Goal: Find specific page/section: Find specific page/section

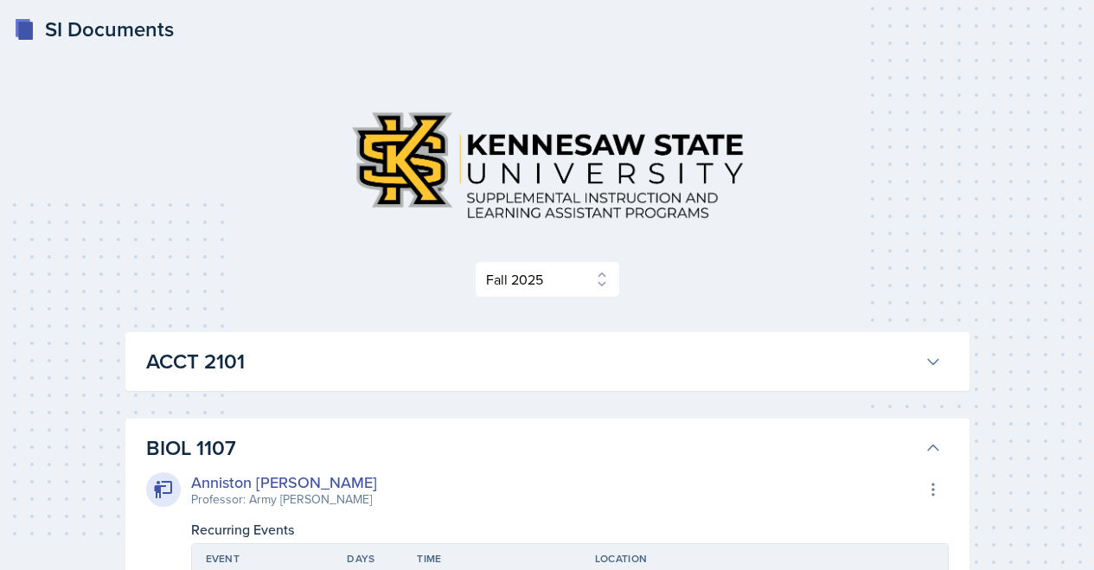
select select "2bed604d-1099-4043-b1bc-2365e8740244"
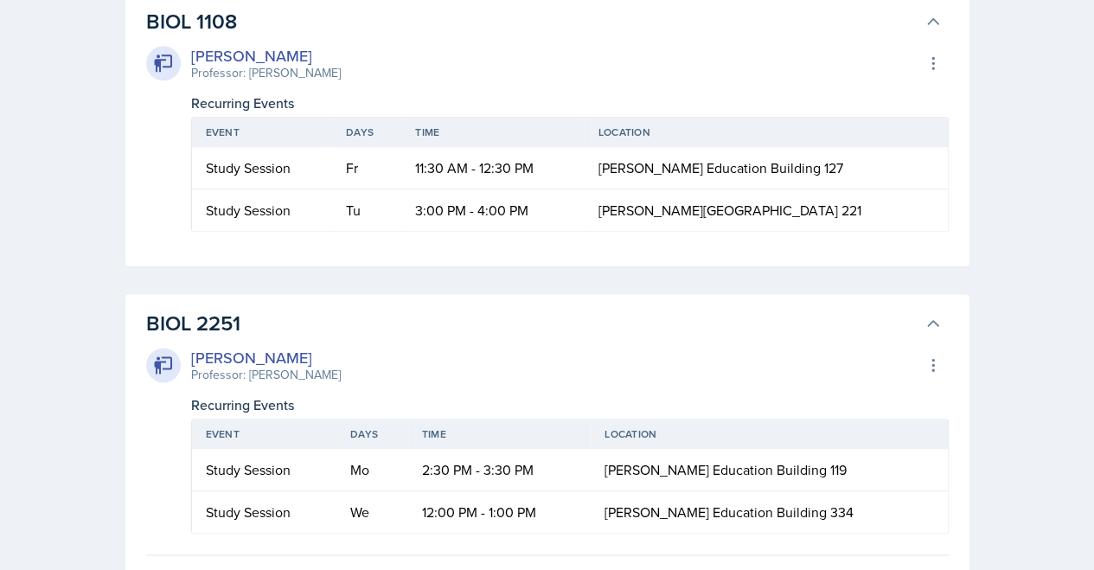
scroll to position [952, 0]
click at [228, 339] on h3 "BIOL 2251" at bounding box center [532, 323] width 772 height 31
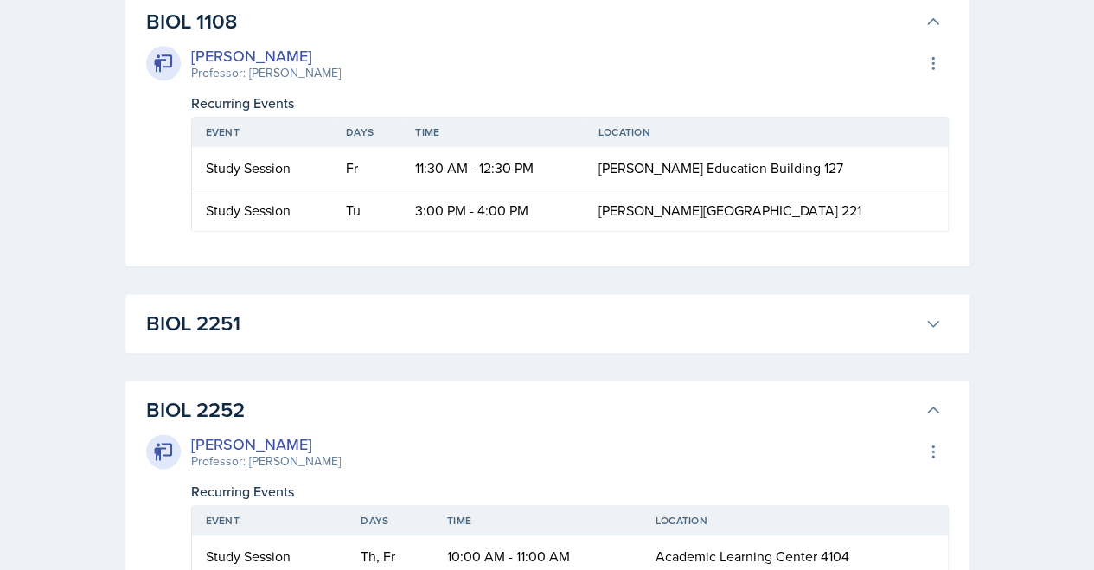
click at [228, 339] on h3 "BIOL 2251" at bounding box center [532, 323] width 772 height 31
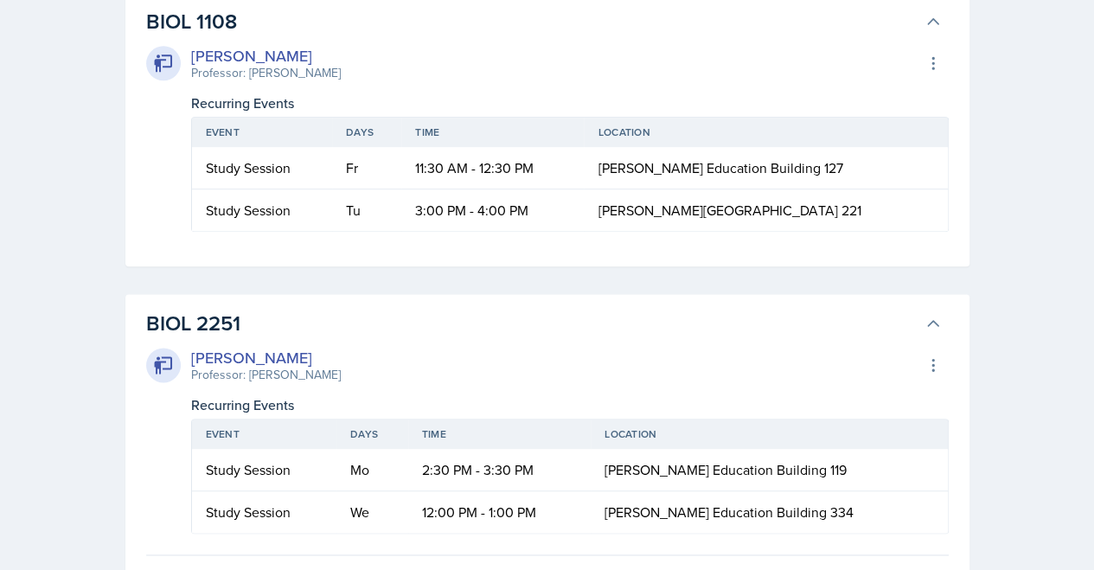
click at [228, 339] on h3 "BIOL 2251" at bounding box center [532, 323] width 772 height 31
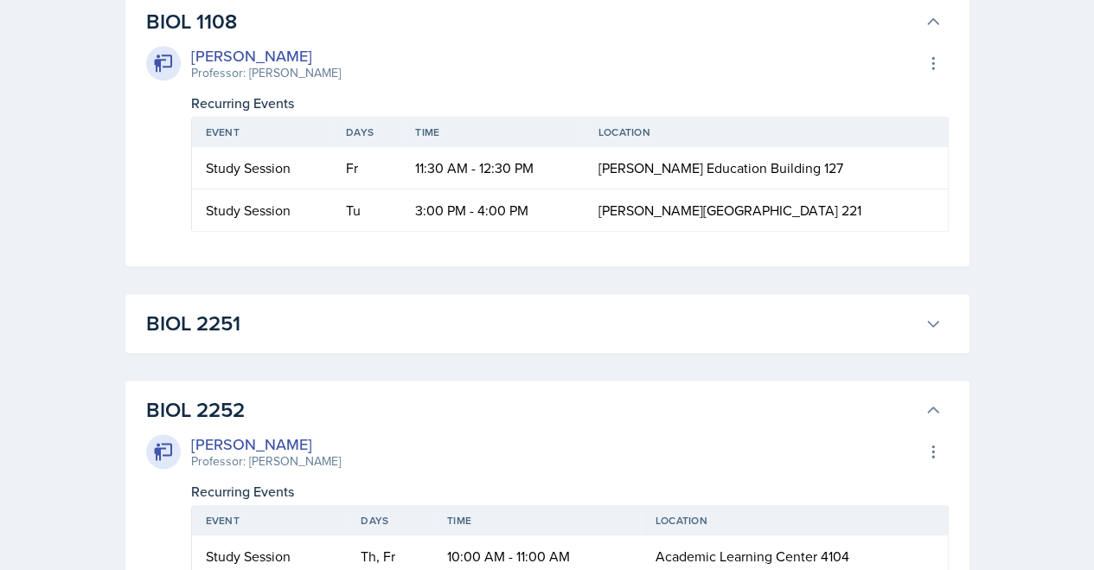
drag, startPoint x: 254, startPoint y: 453, endPoint x: 171, endPoint y: 454, distance: 83.1
click at [171, 339] on h3 "BIOL 2251" at bounding box center [532, 323] width 772 height 31
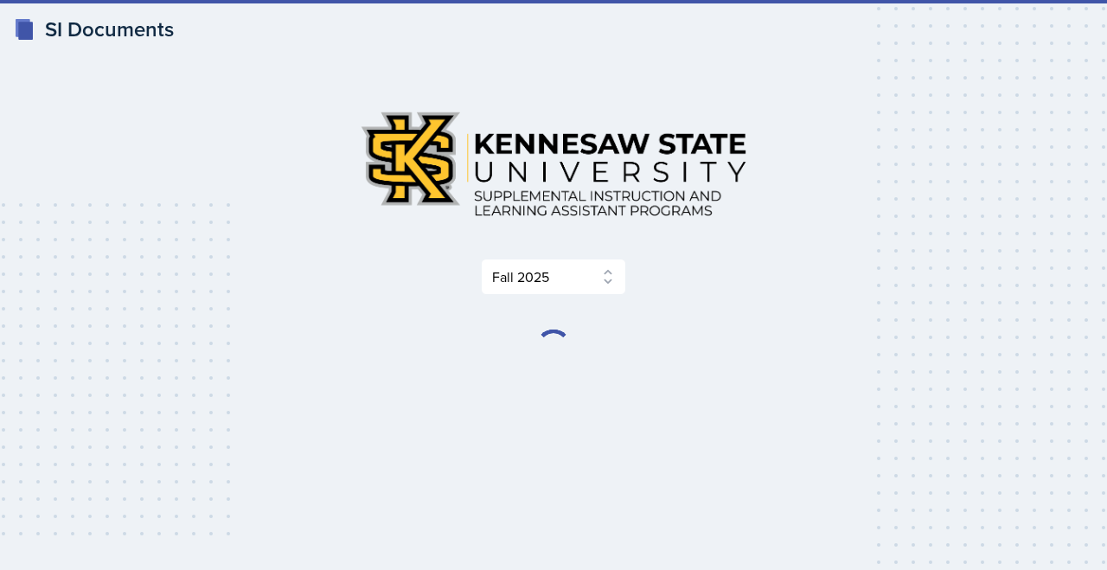
select select "2bed604d-1099-4043-b1bc-2365e8740244"
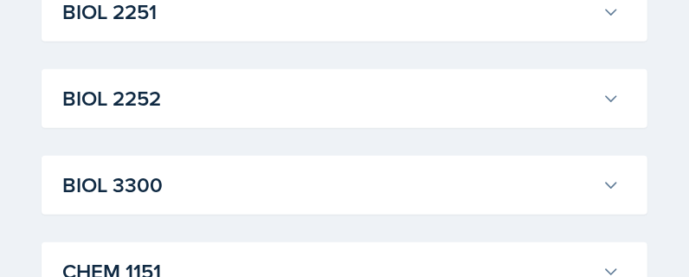
scroll to position [606, 0]
